Goal: Information Seeking & Learning: Learn about a topic

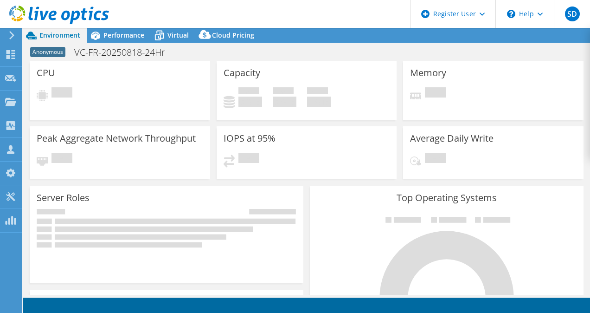
select select "USD"
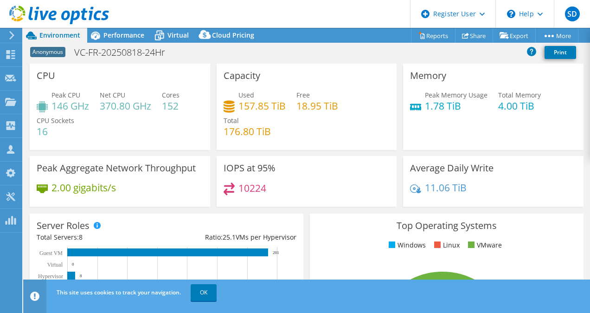
drag, startPoint x: 515, startPoint y: 119, endPoint x: 461, endPoint y: 121, distance: 53.4
click at [514, 119] on div "Peak Memory Usage 1.78 TiB Total Memory 4.00 TiB" at bounding box center [493, 105] width 166 height 30
click at [180, 32] on span "Virtual" at bounding box center [177, 35] width 21 height 9
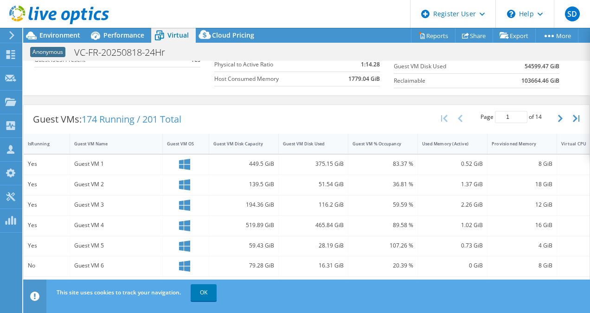
scroll to position [139, 0]
click at [313, 143] on div "Guest VM Disk Used" at bounding box center [308, 143] width 50 height 6
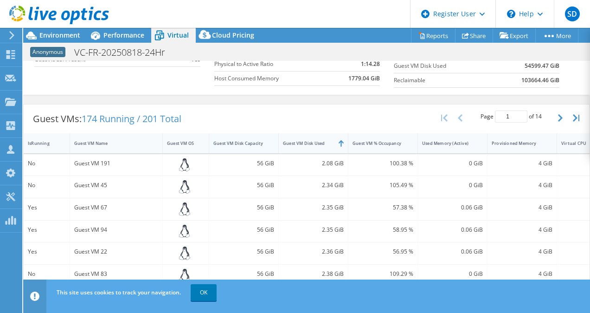
click at [243, 147] on div "Guest VM Disk Capacity" at bounding box center [238, 143] width 58 height 14
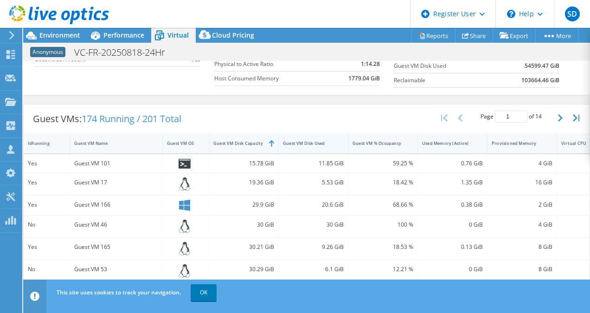
click at [324, 142] on div "Guest VM Disk Used" at bounding box center [308, 143] width 50 height 6
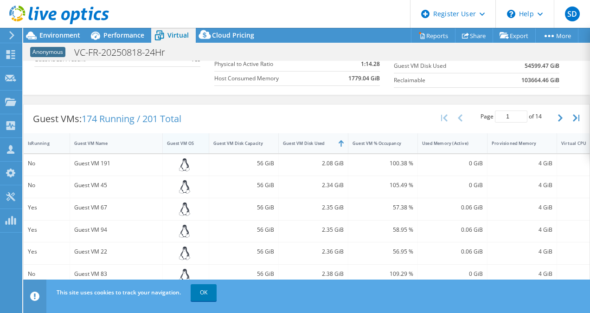
click at [193, 145] on div "Guest VM OS" at bounding box center [180, 143] width 26 height 6
click at [244, 143] on div "Guest VM Disk Capacity" at bounding box center [238, 143] width 50 height 6
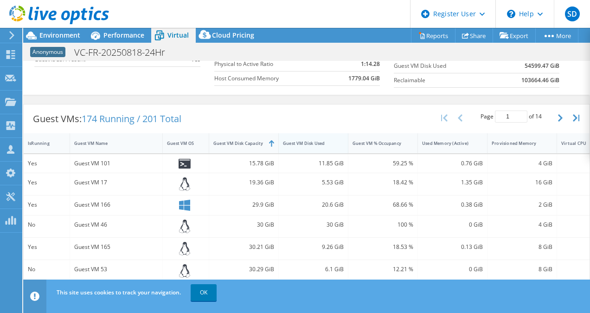
click at [315, 145] on div "Guest VM Disk Used" at bounding box center [308, 143] width 50 height 6
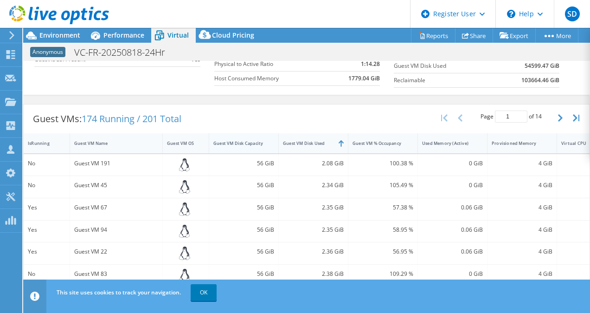
click at [225, 143] on div "Guest VM Disk Capacity" at bounding box center [238, 143] width 50 height 6
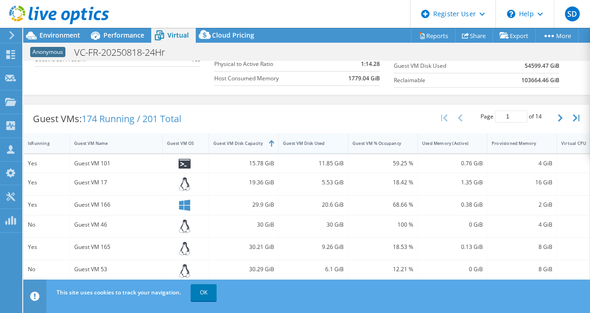
click at [294, 152] on div "Guest VM Disk Used" at bounding box center [314, 143] width 70 height 20
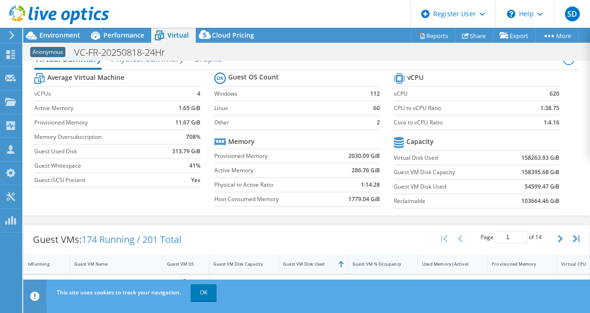
scroll to position [0, 0]
